Goal: Transaction & Acquisition: Subscribe to service/newsletter

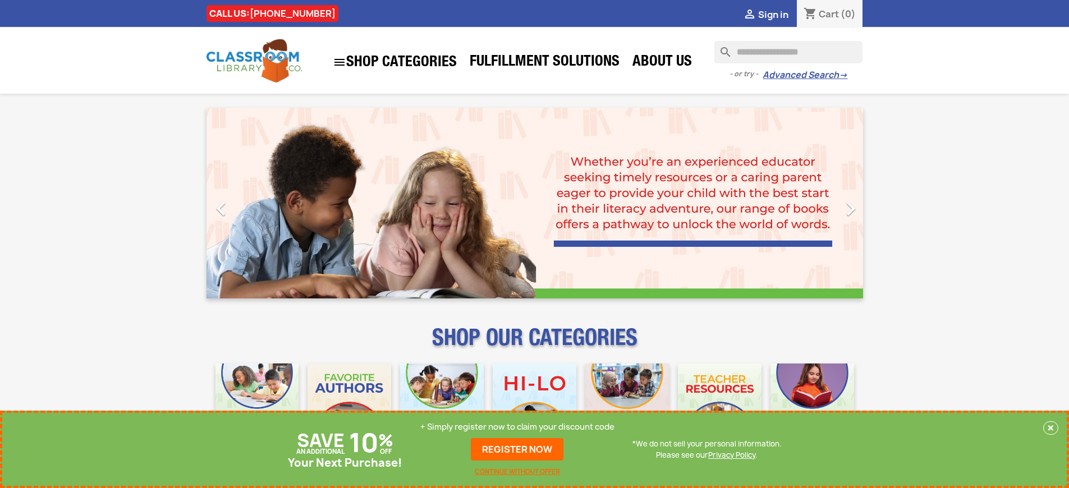
click at [517, 427] on p "+ Simply register now to claim your discount code" at bounding box center [517, 426] width 194 height 11
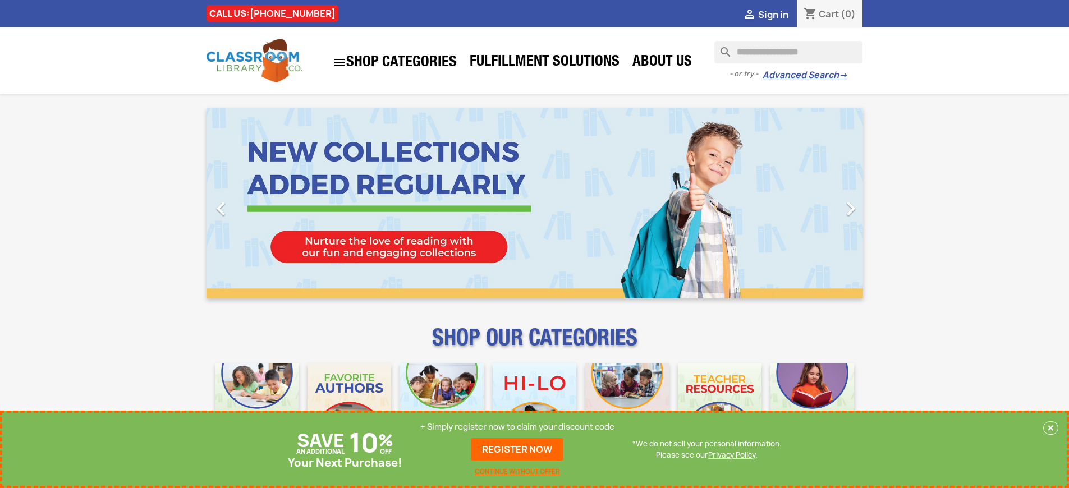
click at [517, 427] on p "+ Simply register now to claim your discount code" at bounding box center [517, 426] width 194 height 11
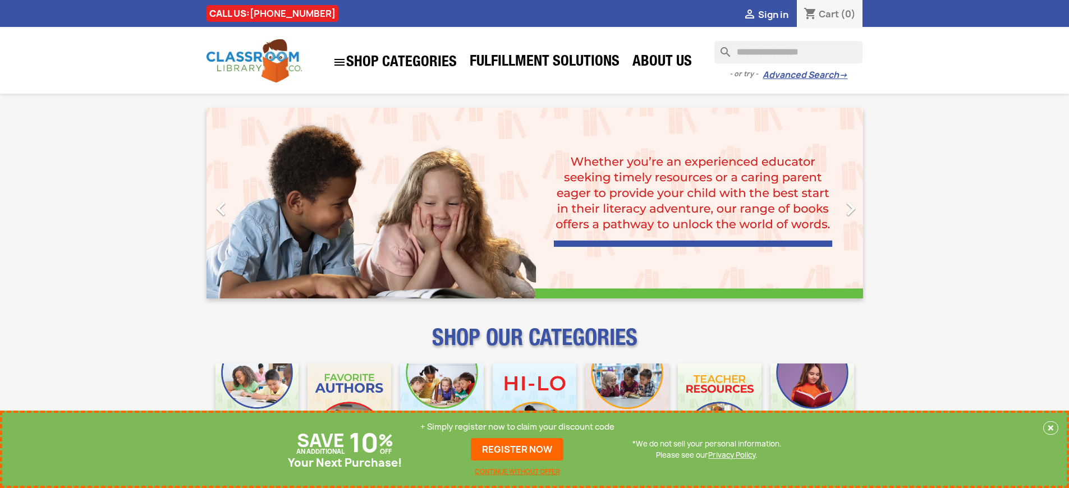
click at [517, 427] on p "+ Simply register now to claim your discount code" at bounding box center [517, 426] width 194 height 11
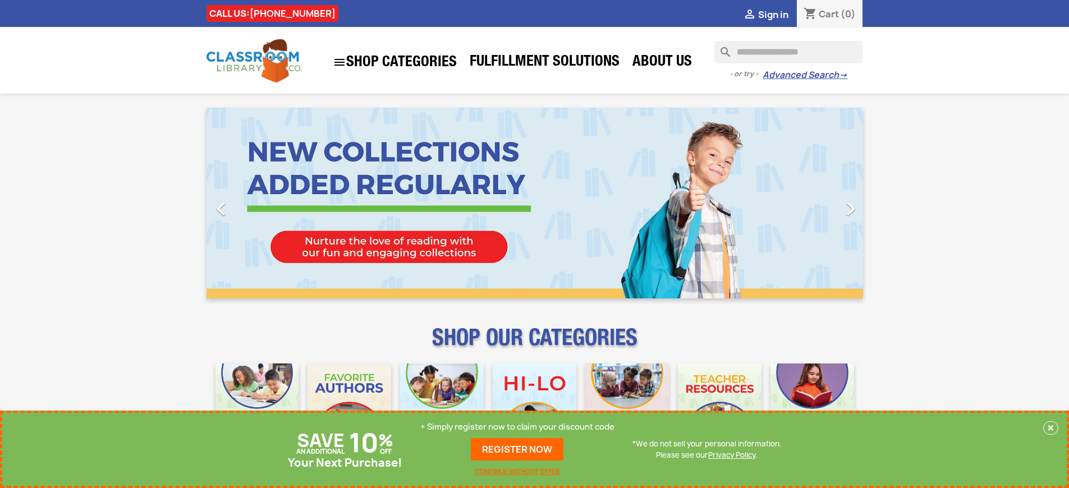
click at [517, 427] on p "+ Simply register now to claim your discount code" at bounding box center [517, 426] width 194 height 11
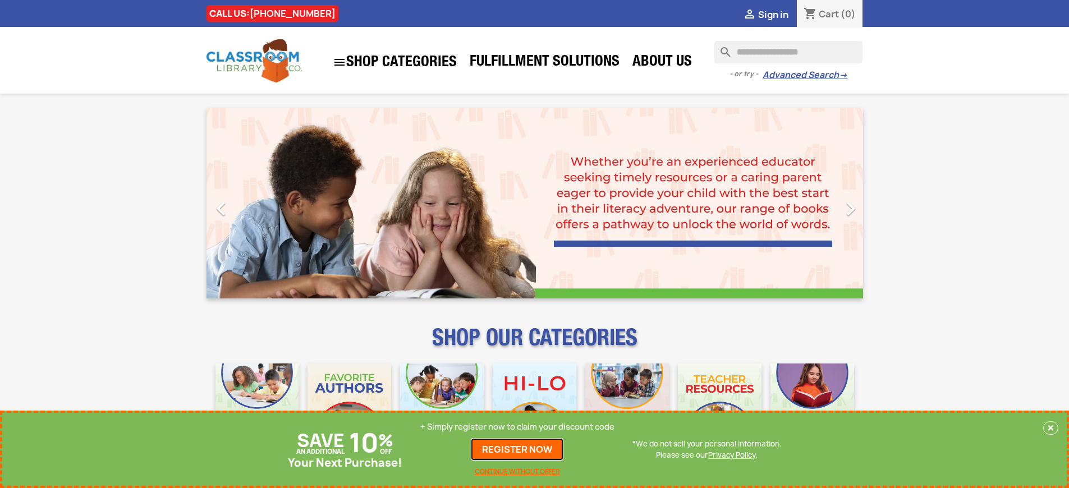
click at [517, 449] on link "REGISTER NOW" at bounding box center [517, 449] width 93 height 22
click at [517, 427] on p "+ Simply register now to claim your discount code" at bounding box center [517, 426] width 194 height 11
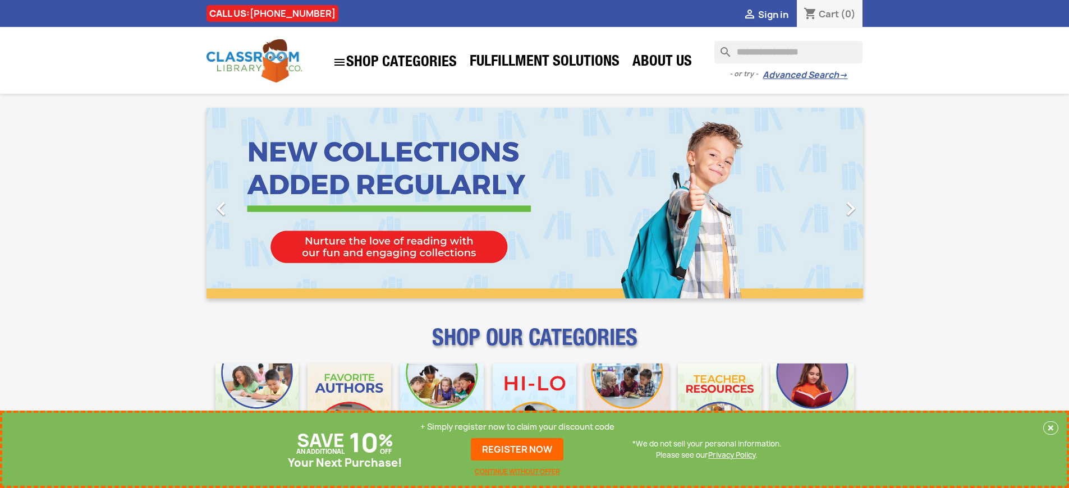
click at [517, 427] on p "+ Simply register now to claim your discount code" at bounding box center [517, 426] width 194 height 11
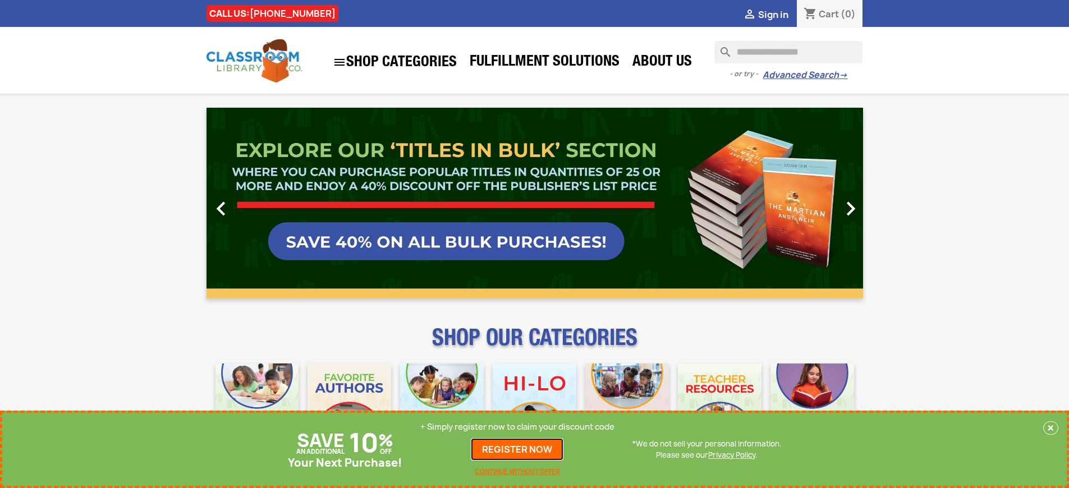
click at [517, 449] on link "REGISTER NOW" at bounding box center [517, 449] width 93 height 22
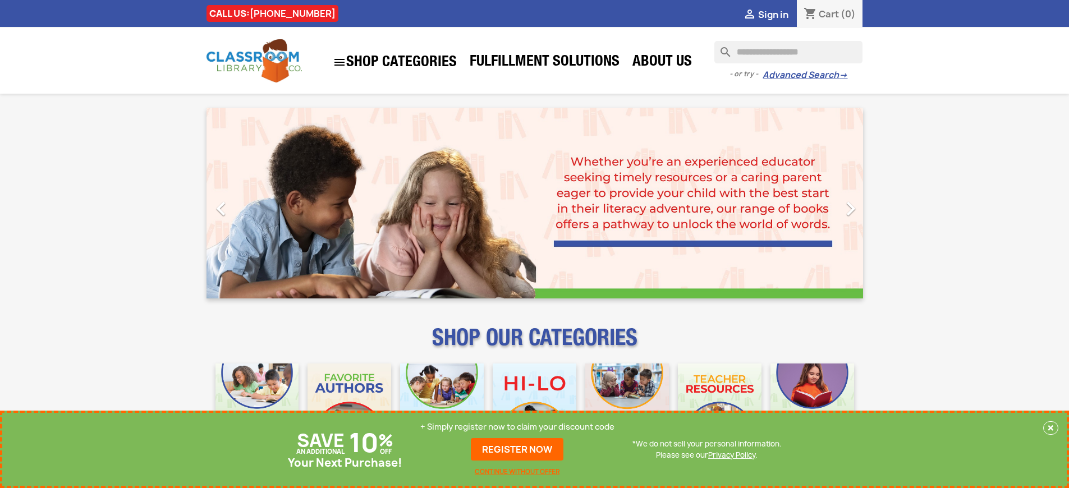
click at [517, 427] on p "+ Simply register now to claim your discount code" at bounding box center [517, 426] width 194 height 11
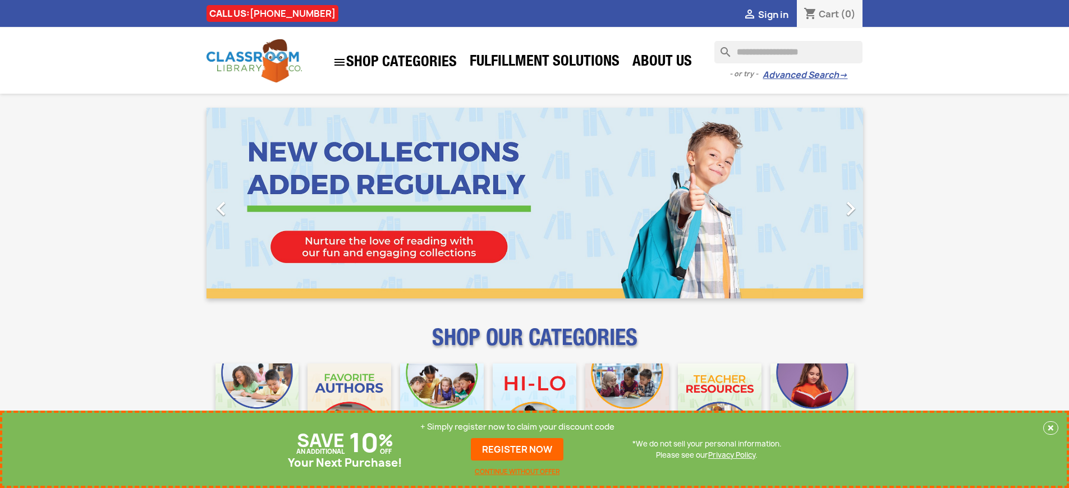
click at [517, 427] on p "+ Simply register now to claim your discount code" at bounding box center [517, 426] width 194 height 11
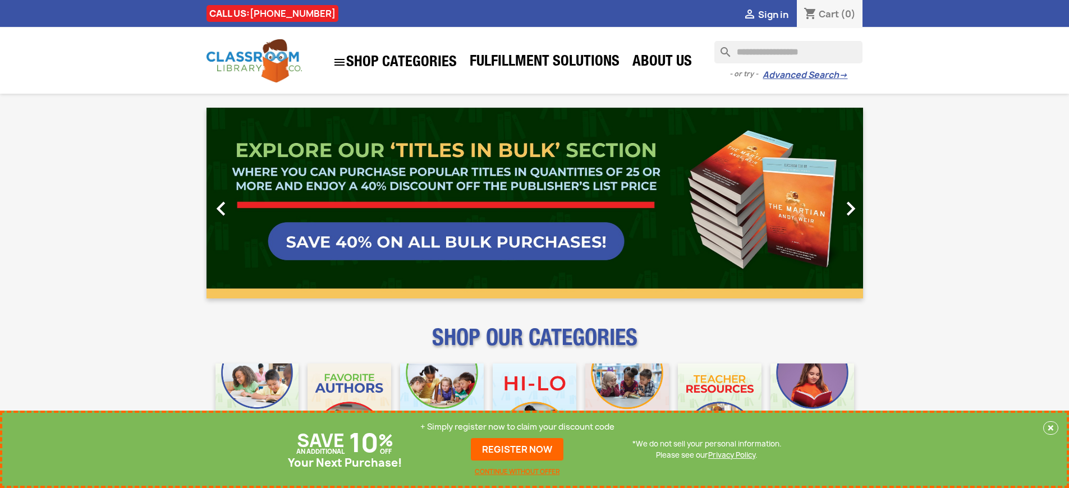
click at [517, 449] on link "REGISTER NOW" at bounding box center [517, 449] width 93 height 22
